Goal: Find specific page/section: Find specific page/section

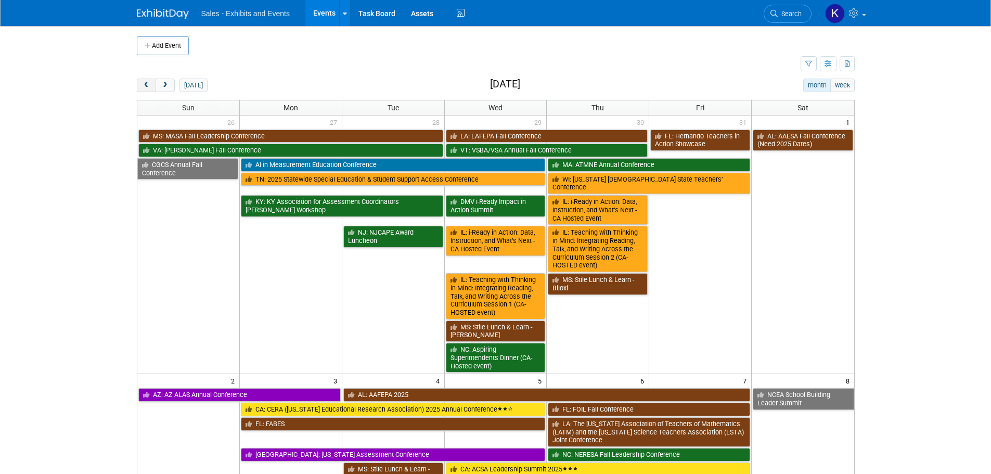
click at [145, 86] on span "prev" at bounding box center [147, 85] width 8 height 7
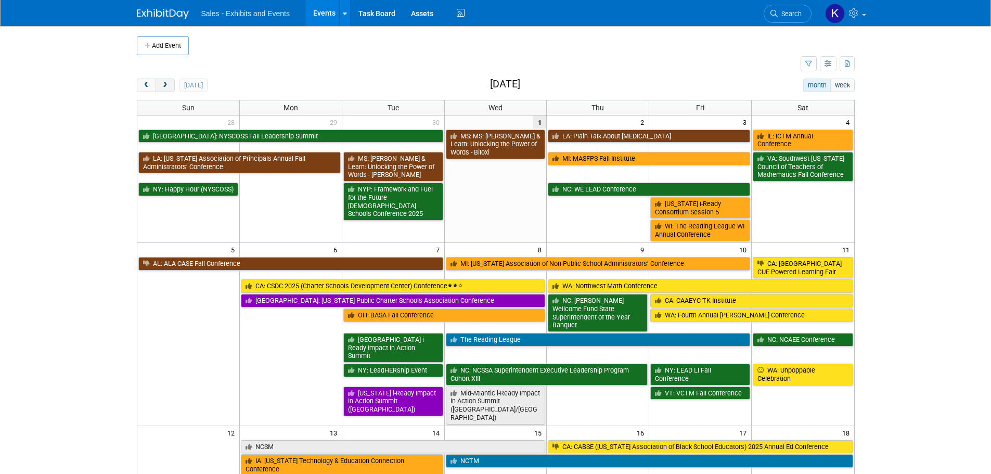
click at [170, 86] on button "next" at bounding box center [165, 86] width 19 height 14
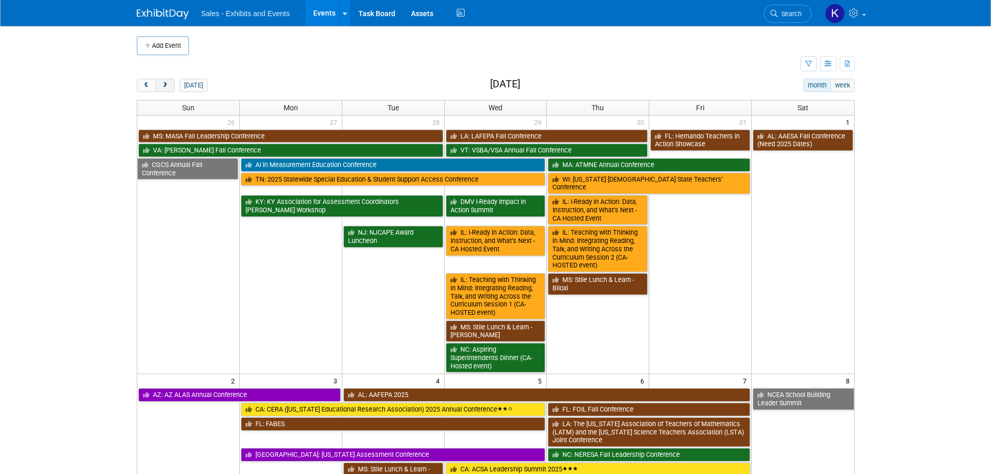
click at [166, 86] on span "next" at bounding box center [165, 85] width 8 height 7
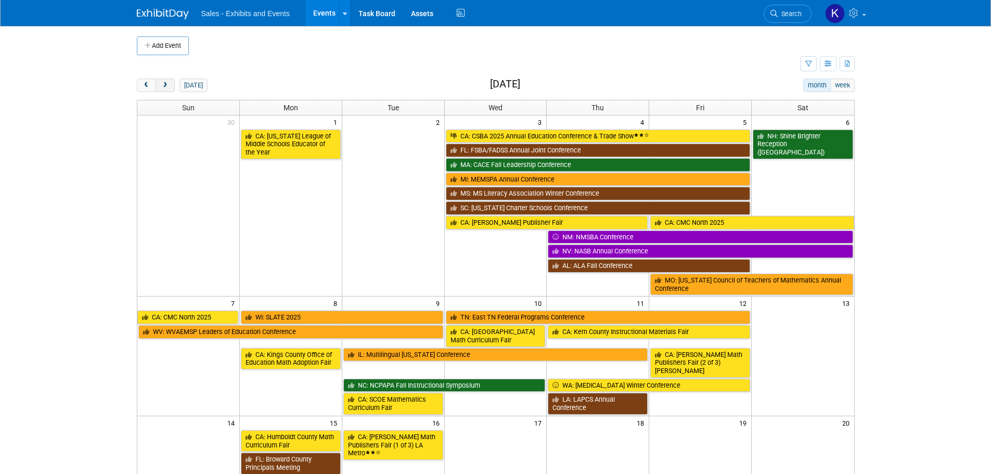
click at [147, 86] on span "prev" at bounding box center [147, 85] width 8 height 7
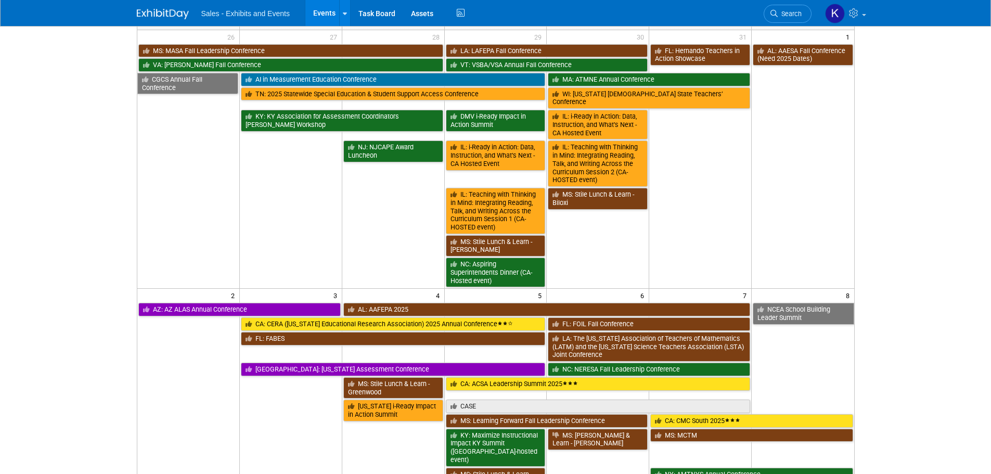
scroll to position [52, 0]
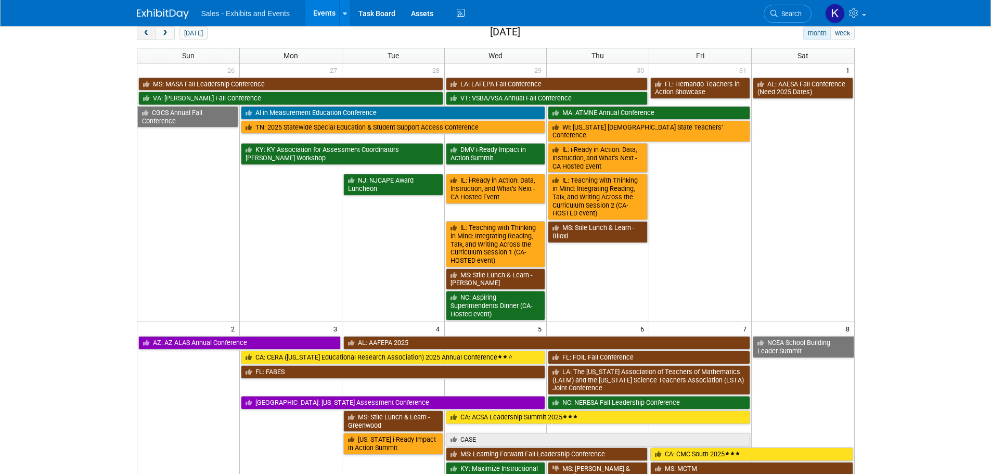
click at [150, 34] on button "prev" at bounding box center [146, 34] width 19 height 14
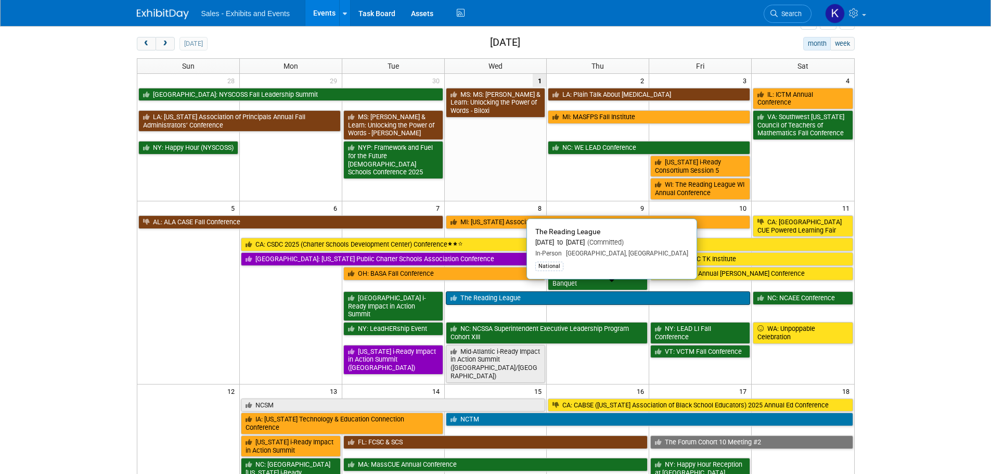
scroll to position [156, 0]
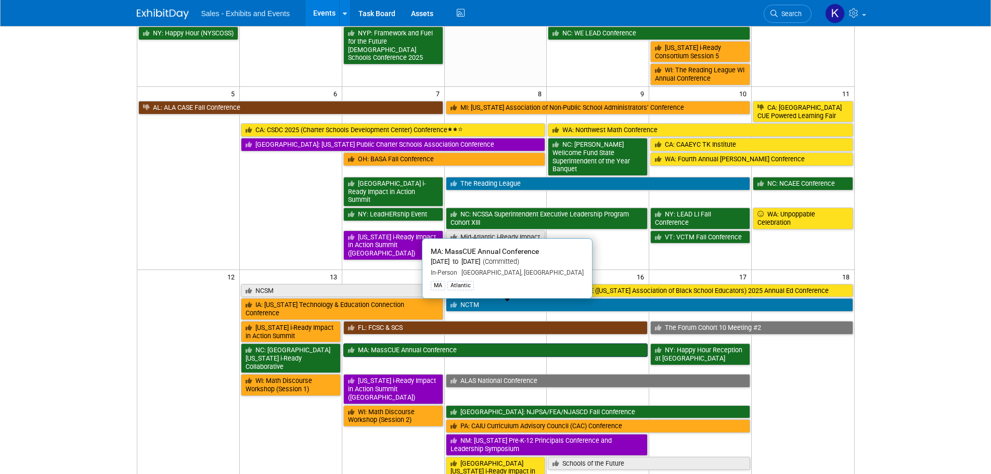
click at [441, 343] on link "MA: MassCUE Annual Conference" at bounding box center [495, 350] width 305 height 14
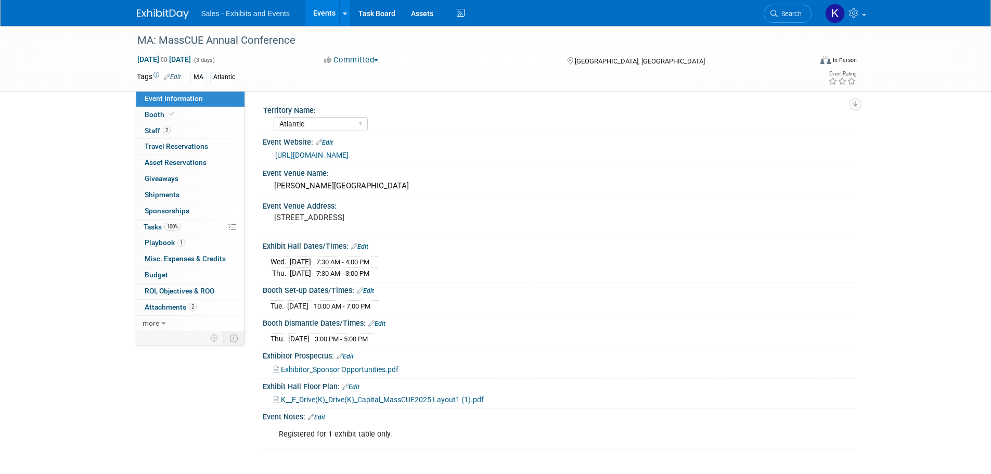
select select "Atlantic"
click at [349, 154] on link "https://www.masscue.org/event/fallconf25/" at bounding box center [311, 155] width 73 height 8
